Goal: Navigation & Orientation: Find specific page/section

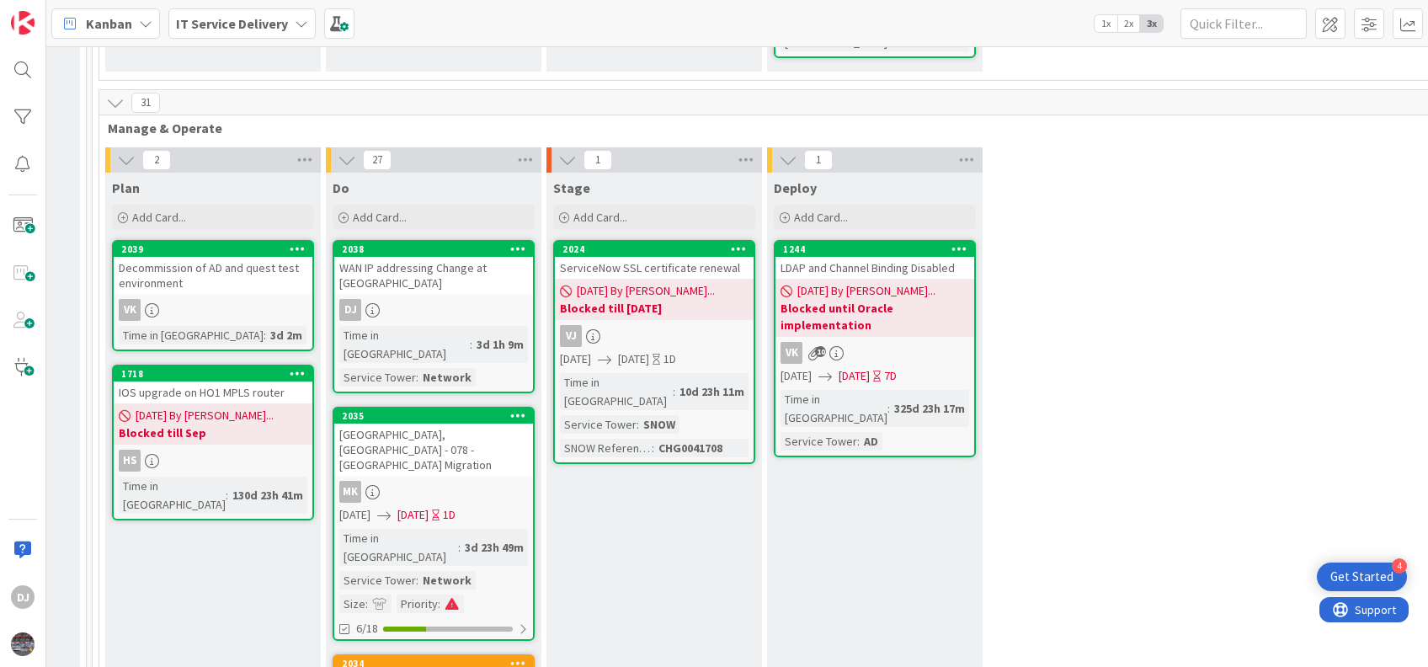
scroll to position [686, 1077]
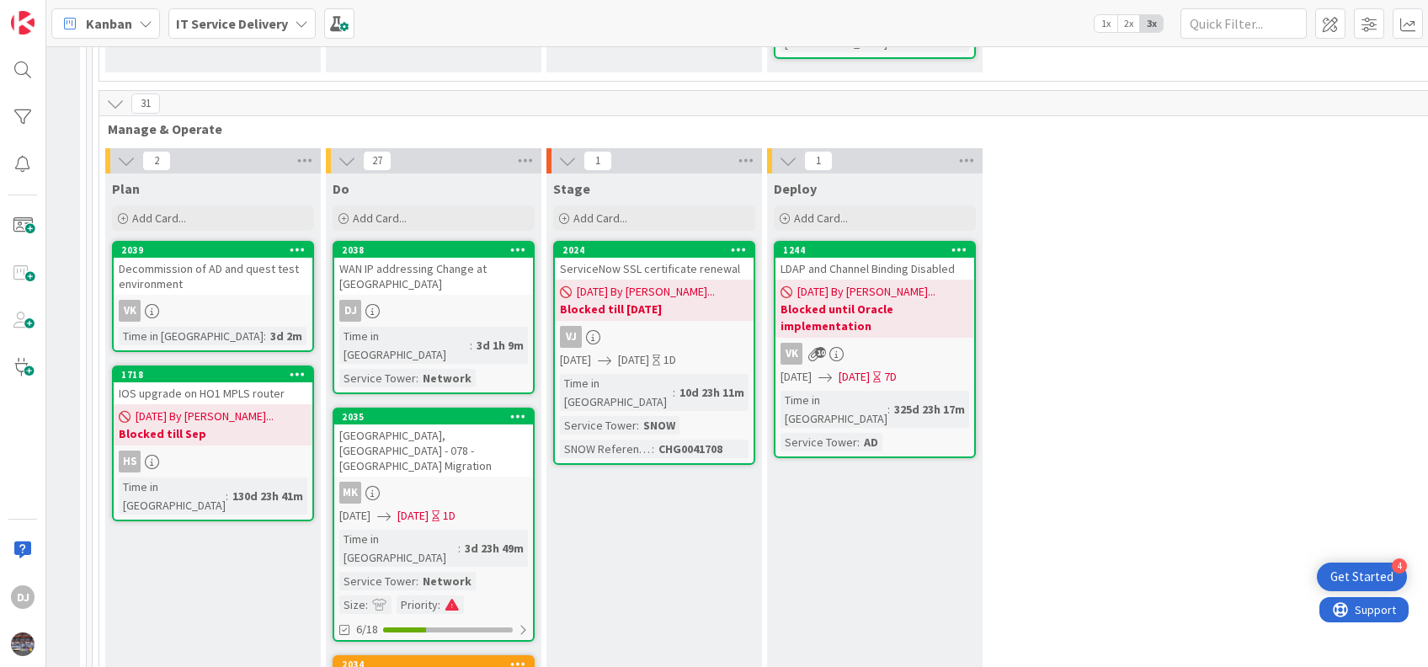
click at [425, 258] on div "WAN IP addressing Change at [GEOGRAPHIC_DATA]" at bounding box center [433, 276] width 199 height 37
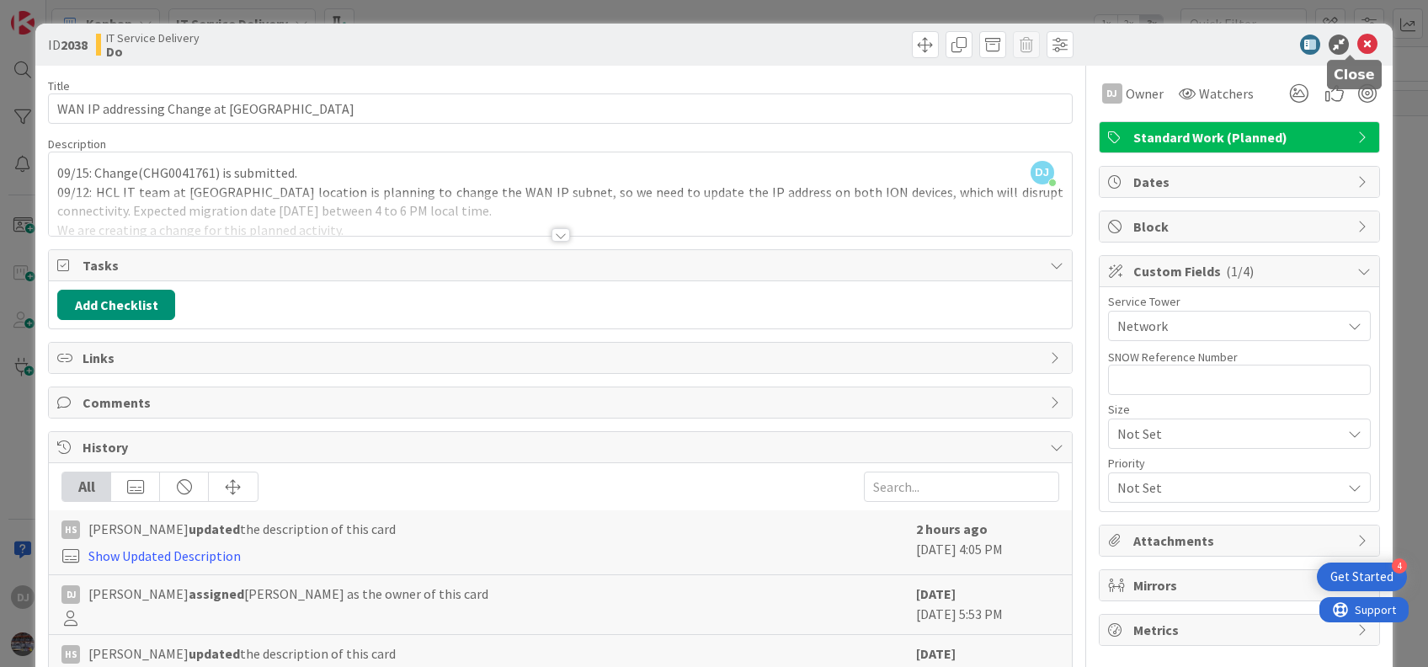
click at [1357, 41] on icon at bounding box center [1367, 45] width 20 height 20
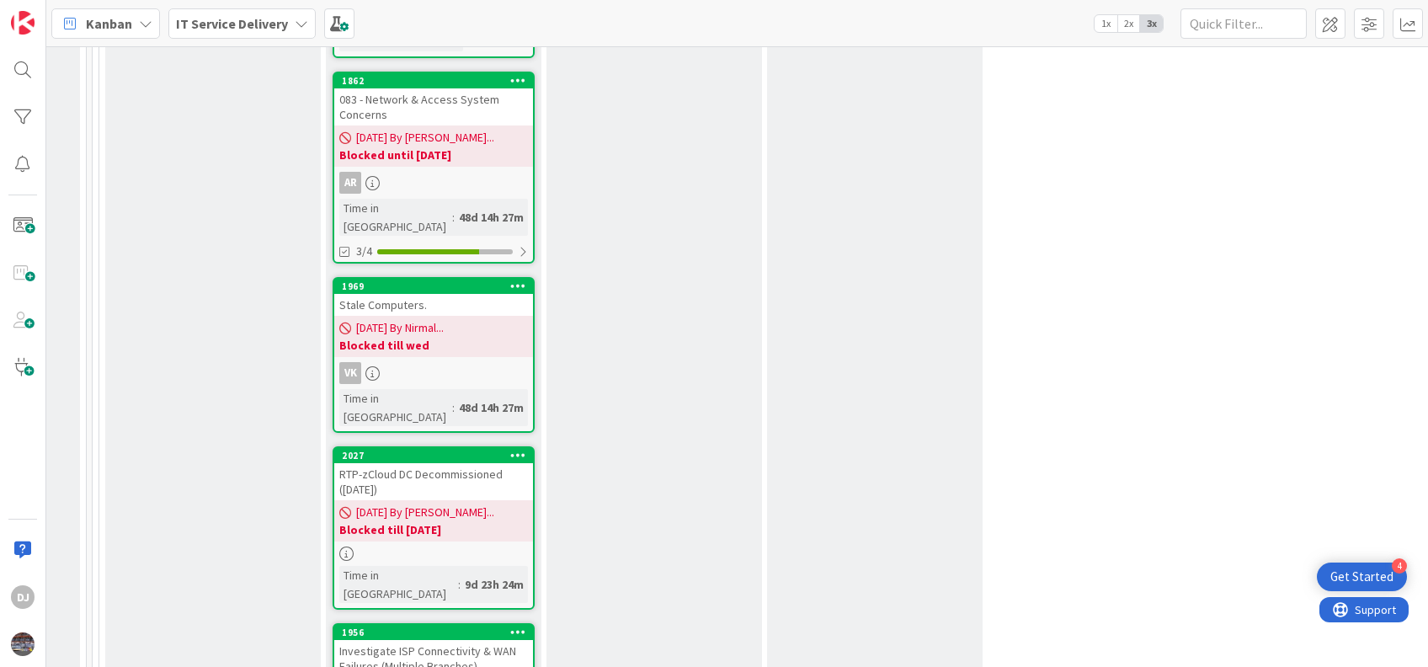
scroll to position [2543, 1077]
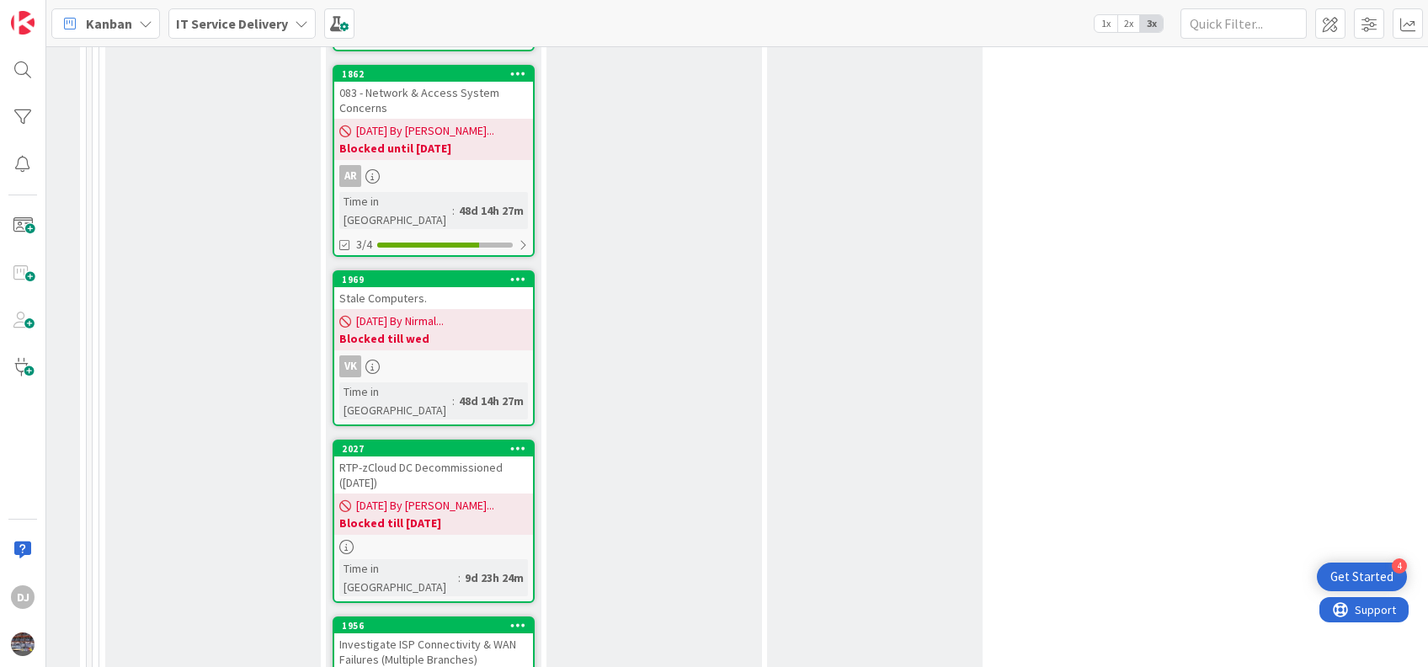
click at [433, 632] on div "Investigate ISP Connectivity & WAN Failures (Multiple Branches)" at bounding box center [433, 651] width 199 height 37
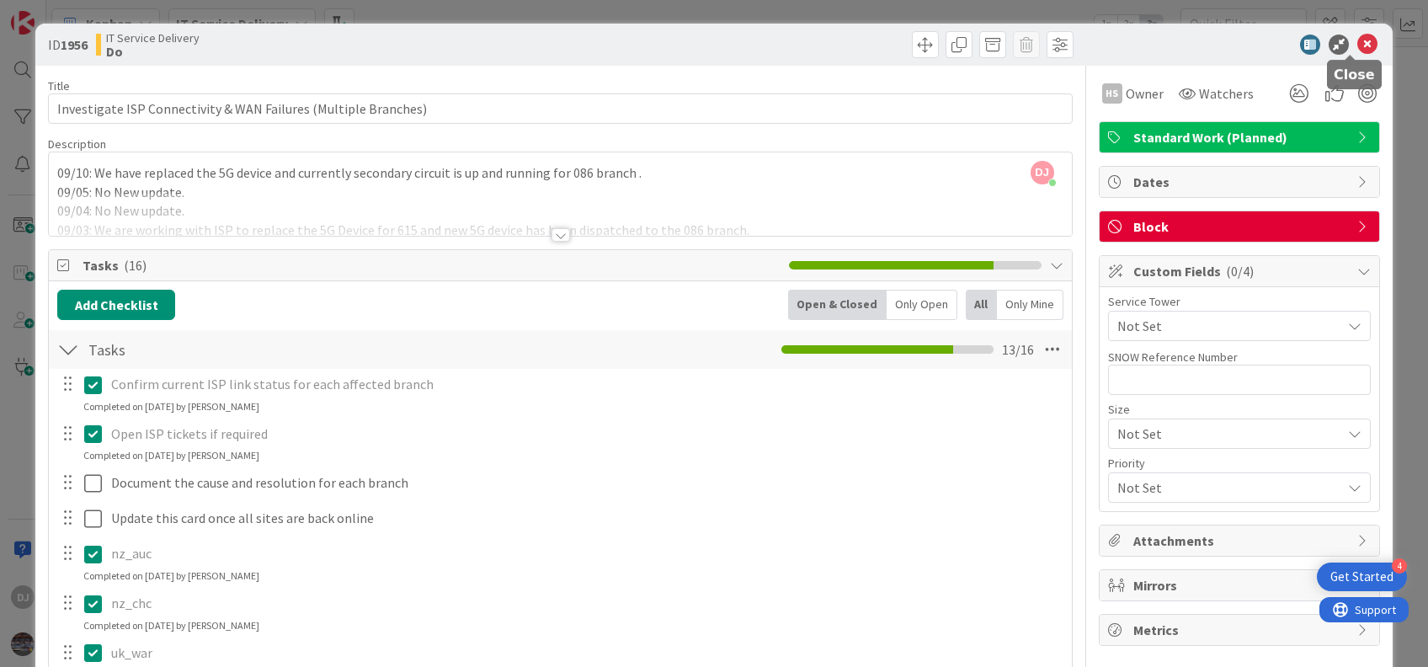
click at [1357, 44] on icon at bounding box center [1367, 45] width 20 height 20
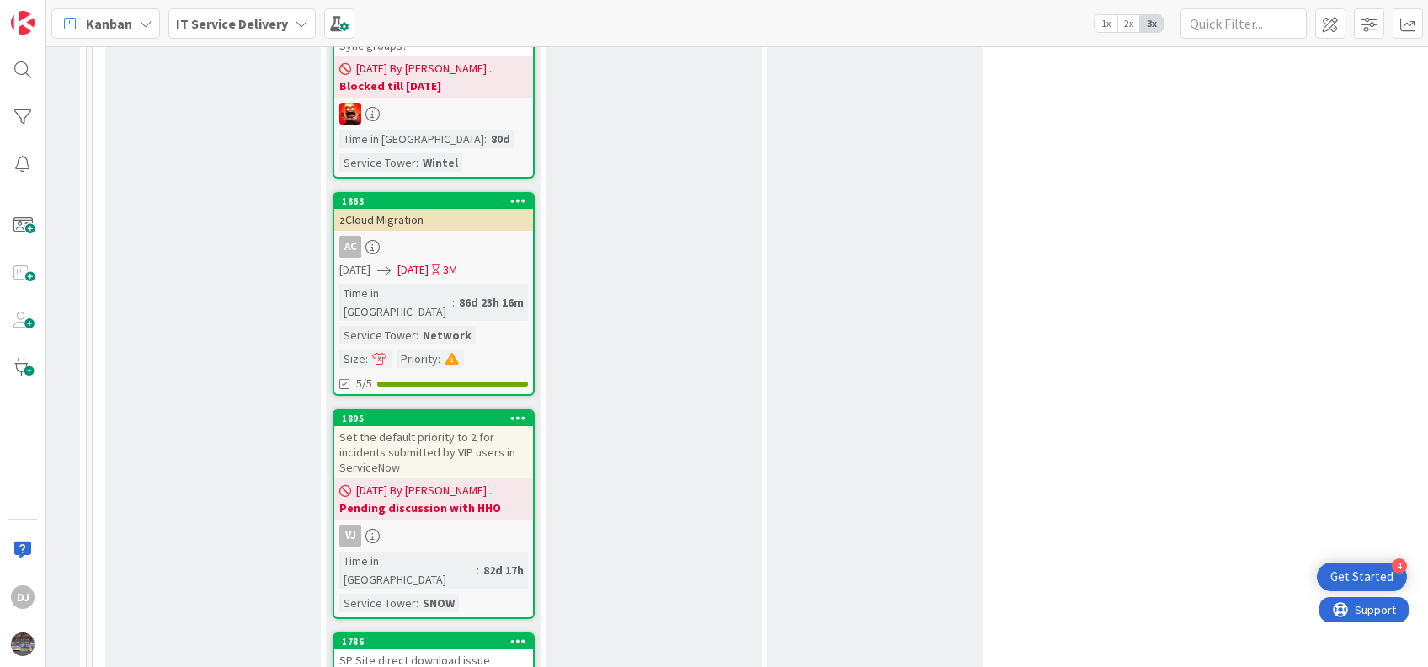
scroll to position [3689, 1077]
